Goal: Information Seeking & Learning: Compare options

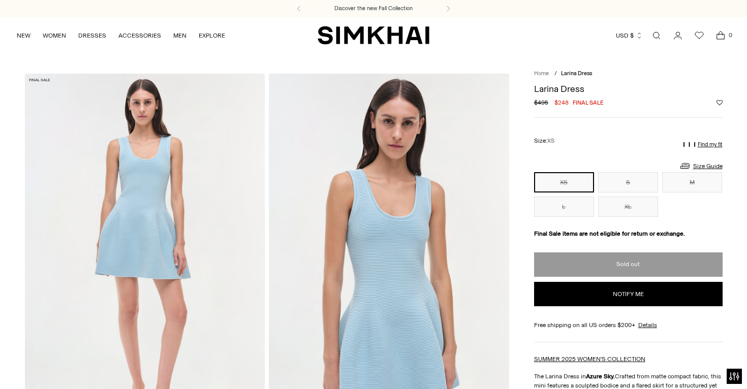
click at [545, 77] on link "Home" at bounding box center [541, 73] width 15 height 7
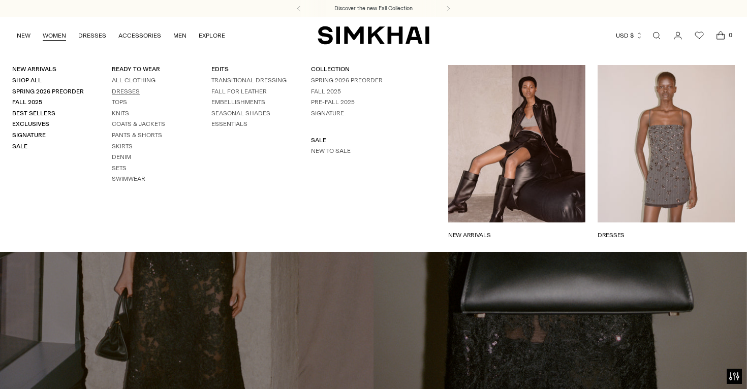
click at [130, 91] on link "Dresses" at bounding box center [126, 91] width 28 height 7
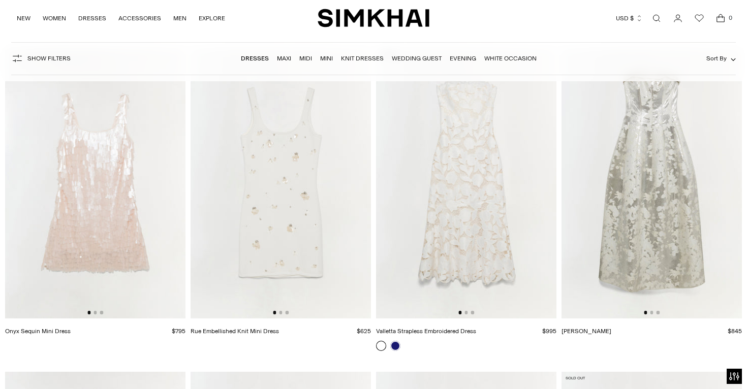
scroll to position [8834, 0]
click at [278, 316] on div at bounding box center [281, 314] width 16 height 3
click at [282, 316] on div at bounding box center [281, 314] width 16 height 3
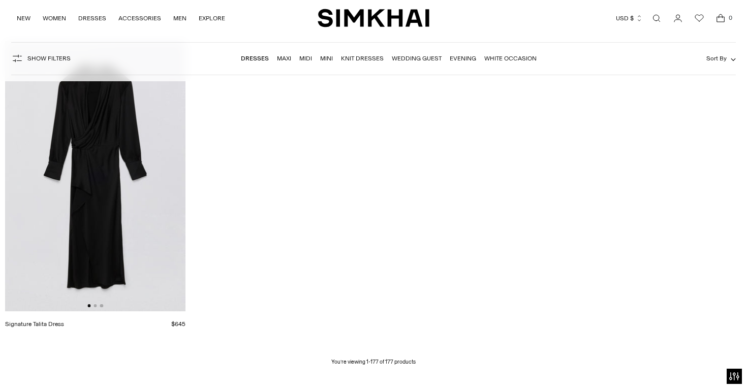
scroll to position [14500, 0]
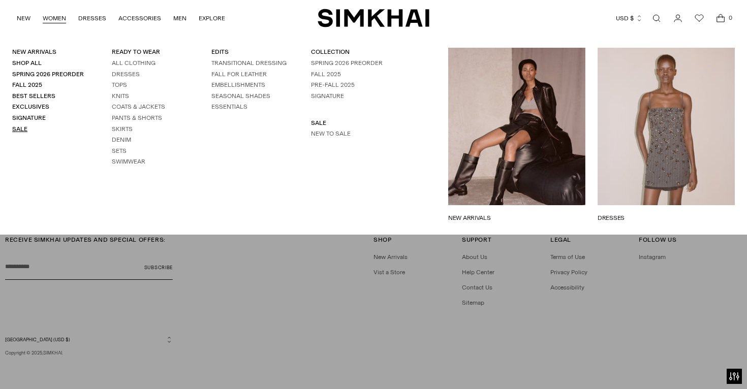
click at [22, 127] on link "Sale" at bounding box center [19, 129] width 15 height 7
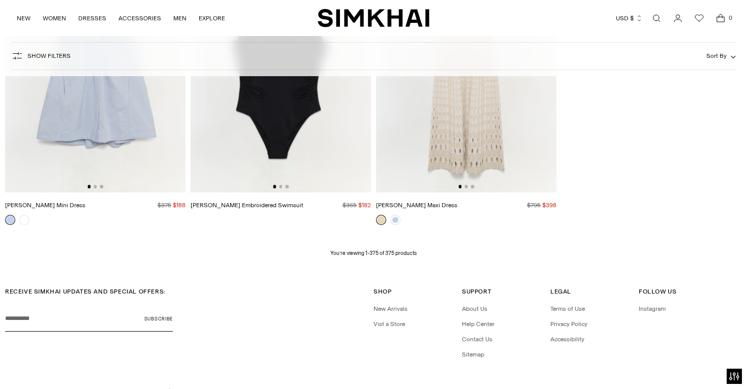
scroll to position [30073, 0]
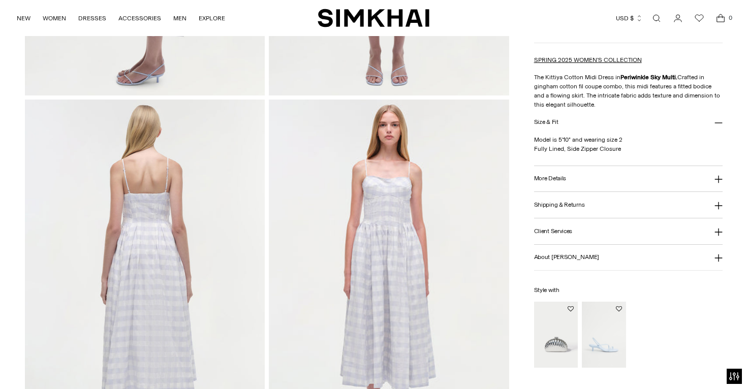
scroll to position [748, 0]
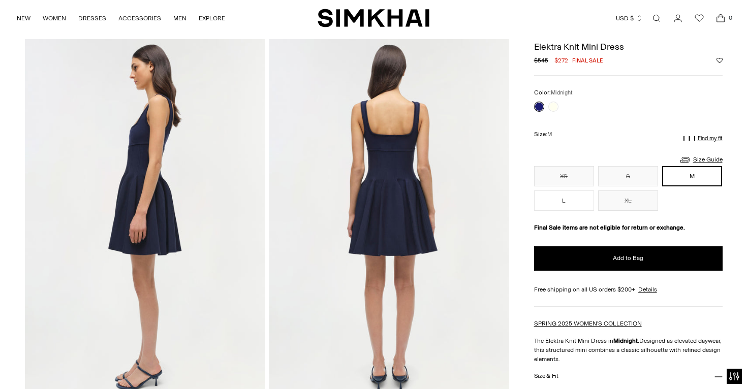
scroll to position [392, 0]
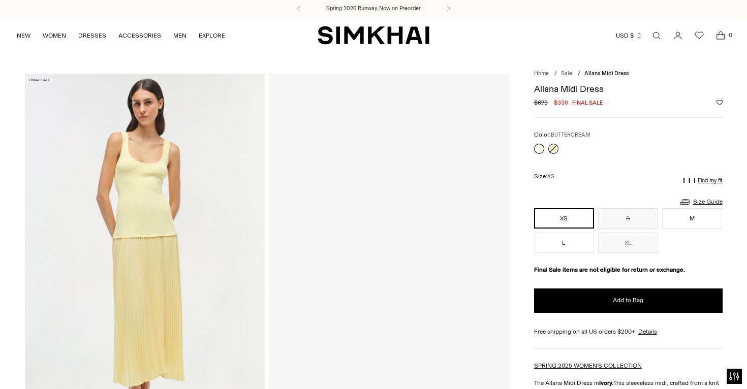
click at [552, 147] on link at bounding box center [553, 149] width 10 height 10
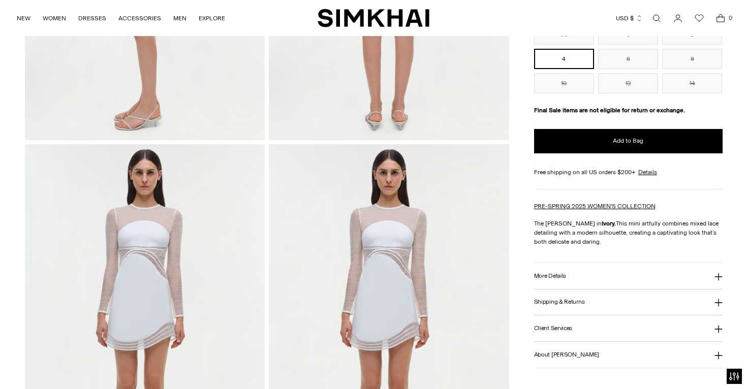
scroll to position [662, 0]
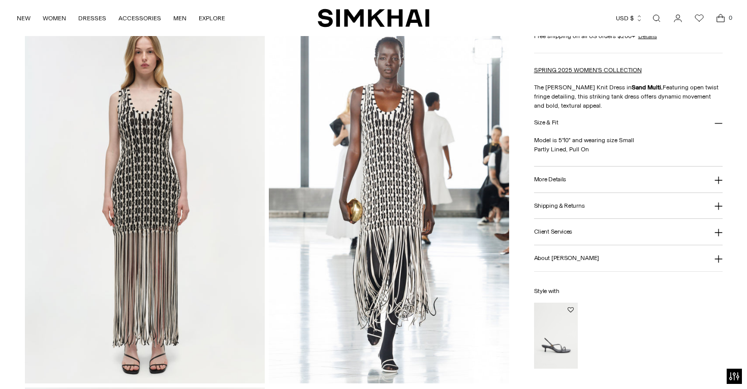
scroll to position [853, 0]
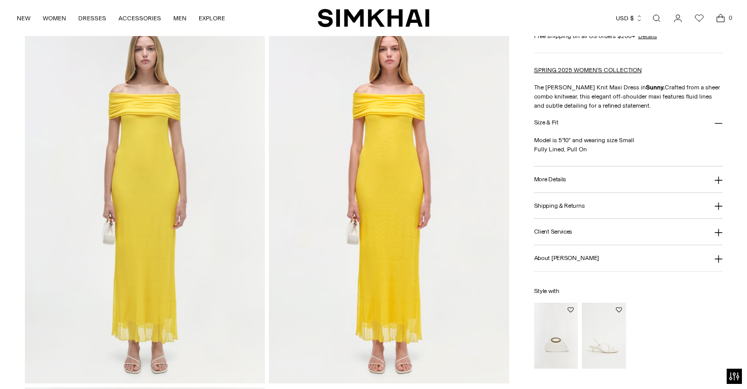
scroll to position [781, 0]
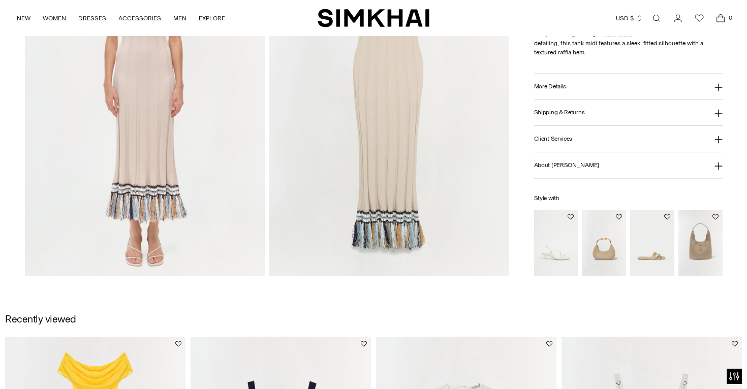
scroll to position [889, 0]
